Goal: Register for event/course

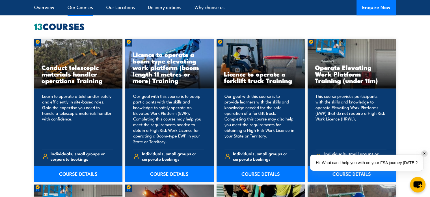
scroll to position [441, 0]
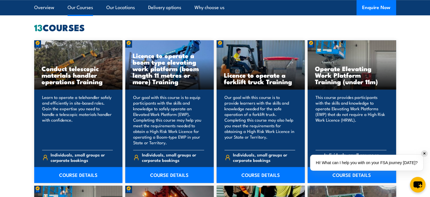
click at [260, 85] on h3 "Licence to operate a forklift truck Training" at bounding box center [261, 78] width 74 height 13
click at [248, 175] on link "COURSE DETAILS" at bounding box center [261, 175] width 89 height 16
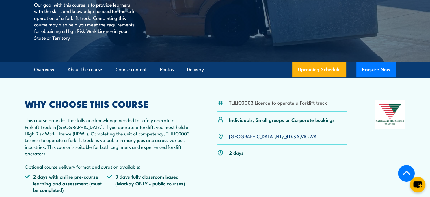
scroll to position [120, 0]
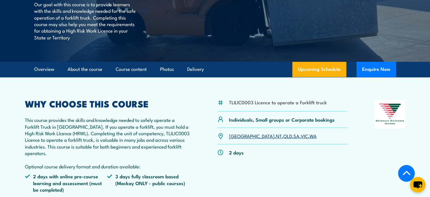
click at [294, 132] on link "SA" at bounding box center [297, 135] width 6 height 7
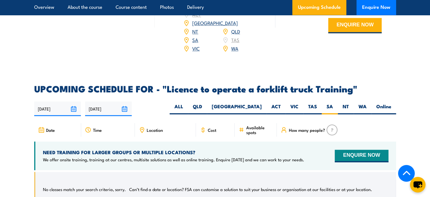
scroll to position [868, 0]
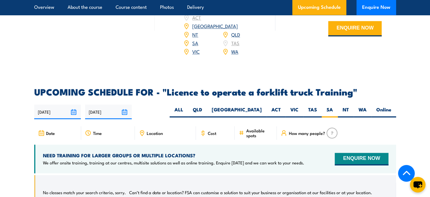
click at [156, 130] on span "Location" at bounding box center [155, 132] width 16 height 5
click at [143, 130] on icon at bounding box center [142, 133] width 6 height 6
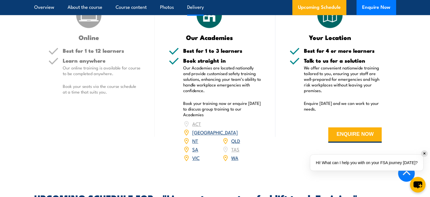
scroll to position [764, 0]
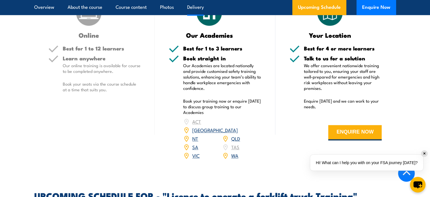
click at [195, 143] on link "SA" at bounding box center [195, 146] width 6 height 7
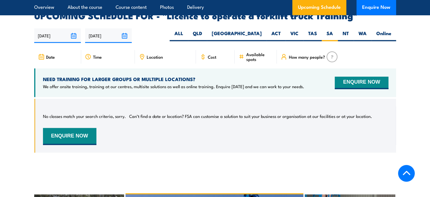
scroll to position [947, 0]
